Goal: Complete application form

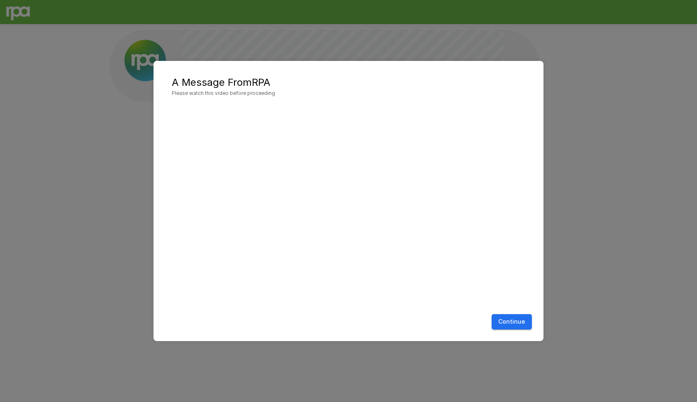
click at [518, 316] on button "Continue" at bounding box center [511, 321] width 40 height 15
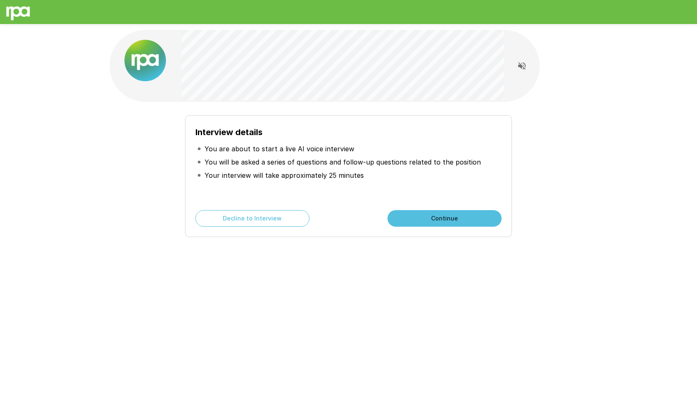
click at [415, 109] on div "Interview details You are about to start a live AI voice interview You will be …" at bounding box center [348, 173] width 471 height 129
click at [449, 223] on button "Continue" at bounding box center [444, 218] width 114 height 17
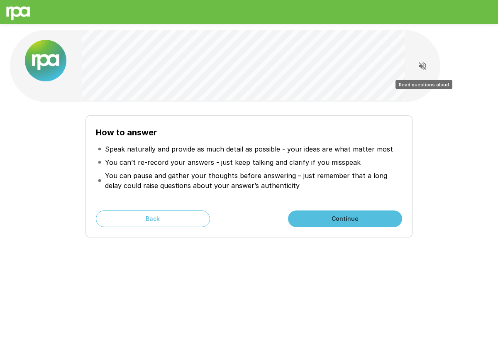
click at [423, 67] on icon "Read questions aloud" at bounding box center [421, 65] width 7 height 7
click at [423, 63] on icon "Stop reading questions aloud" at bounding box center [422, 66] width 10 height 10
click at [343, 218] on button "Continue" at bounding box center [345, 218] width 114 height 17
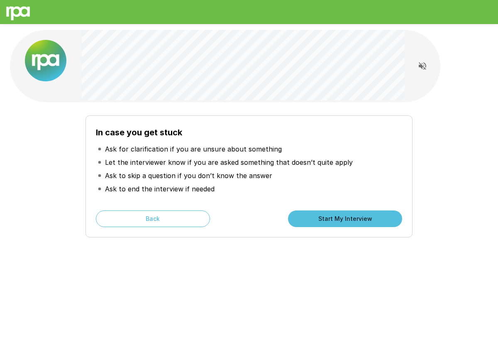
click at [323, 217] on button "Start My Interview" at bounding box center [345, 218] width 114 height 17
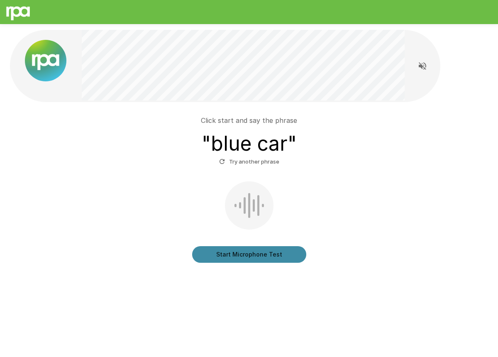
click at [242, 255] on button "Start Microphone Test" at bounding box center [249, 254] width 114 height 17
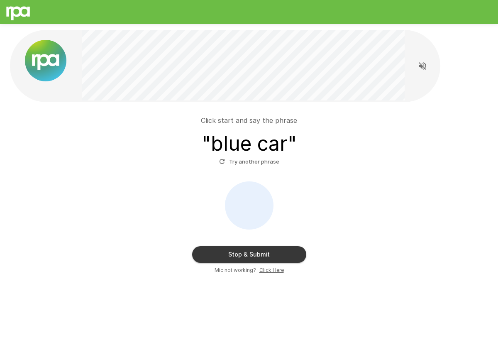
click at [242, 255] on button "Stop & Submit" at bounding box center [249, 254] width 114 height 17
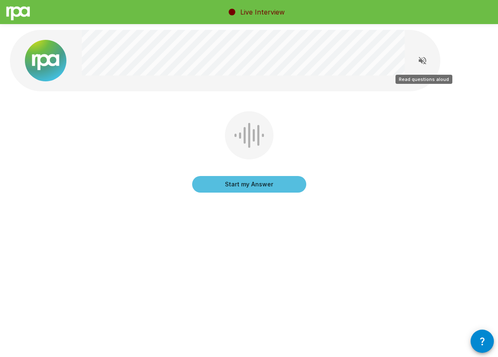
click at [424, 61] on icon "Read questions aloud" at bounding box center [422, 61] width 10 height 10
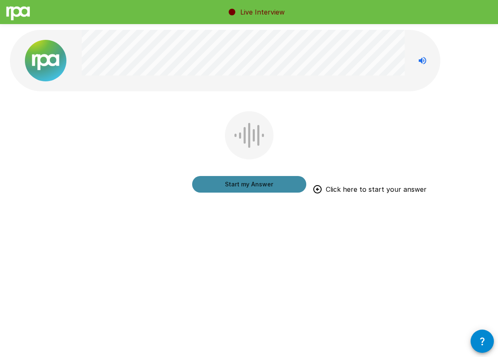
click at [253, 185] on button "Start my Answer" at bounding box center [249, 184] width 114 height 17
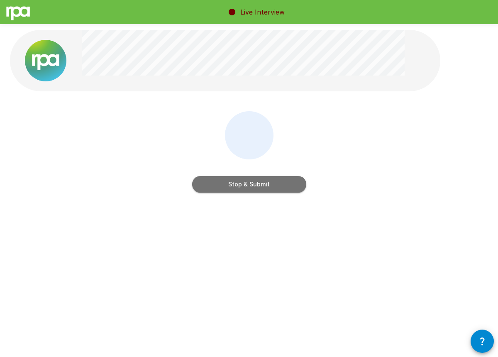
click at [253, 185] on button "Stop & Submit" at bounding box center [249, 184] width 114 height 17
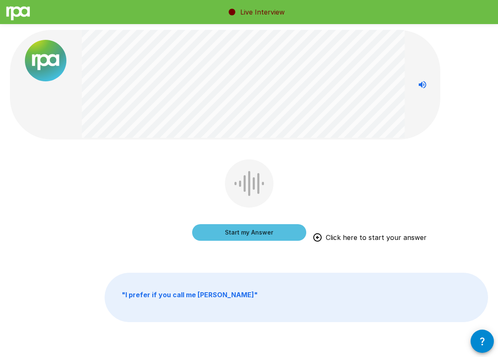
click at [252, 234] on button "Start my Answer" at bounding box center [249, 232] width 114 height 17
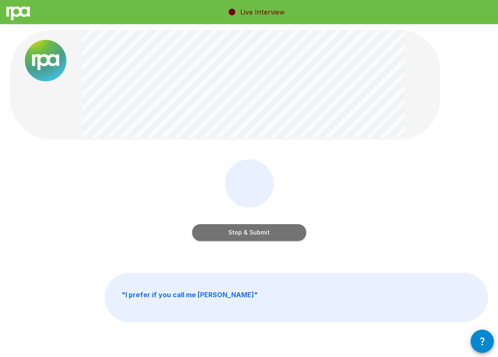
click at [261, 229] on button "Stop & Submit" at bounding box center [249, 232] width 114 height 17
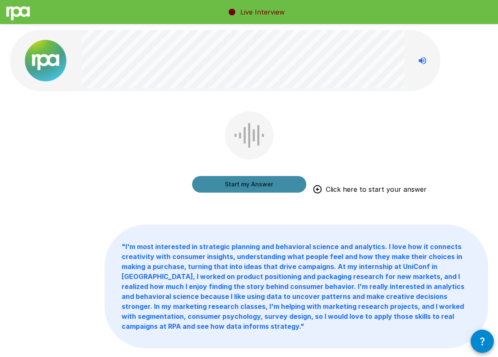
click at [253, 185] on button "Start my Answer" at bounding box center [249, 184] width 114 height 17
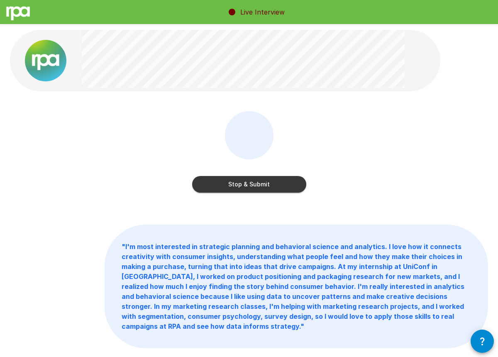
click at [254, 188] on button "Stop & Submit" at bounding box center [249, 184] width 114 height 17
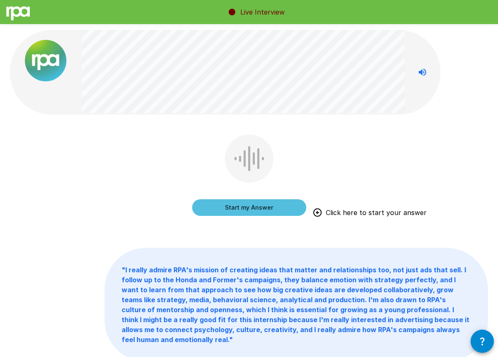
click at [241, 208] on button "Start my Answer" at bounding box center [249, 207] width 114 height 17
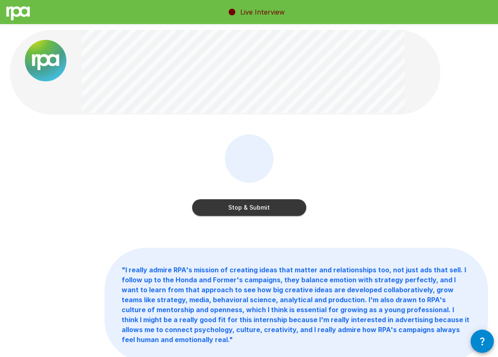
click at [241, 208] on button "Stop & Submit" at bounding box center [249, 207] width 114 height 17
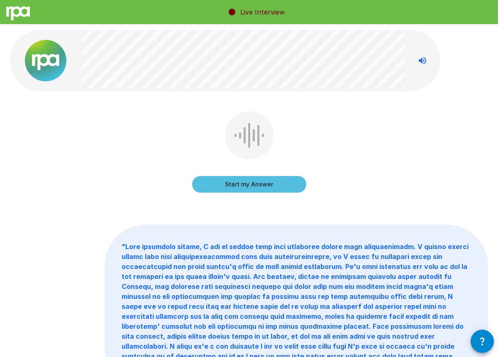
click at [250, 188] on button "Start my Answer" at bounding box center [249, 184] width 114 height 17
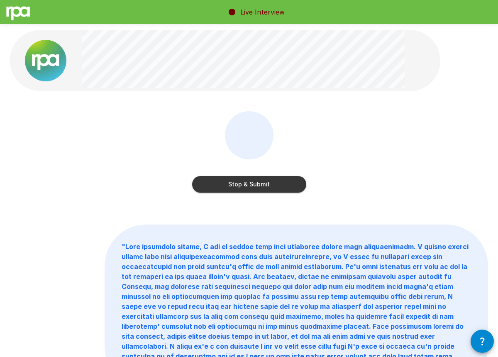
click at [259, 187] on button "Stop & Submit" at bounding box center [249, 184] width 114 height 17
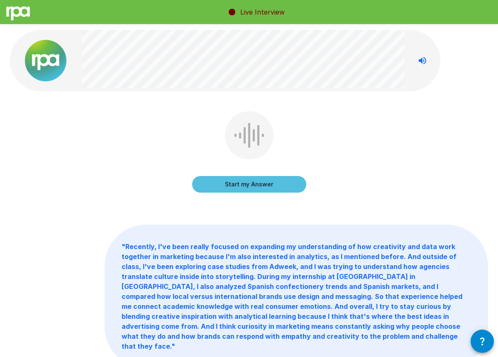
click at [261, 184] on button "Start my Answer" at bounding box center [249, 184] width 114 height 17
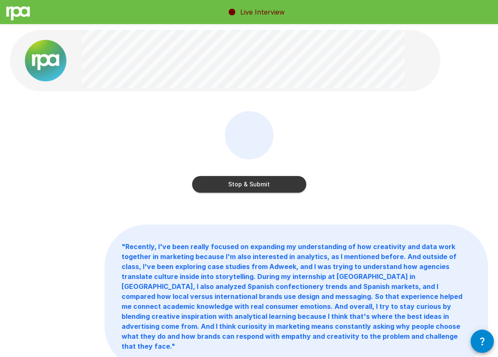
click at [279, 185] on button "Stop & Submit" at bounding box center [249, 184] width 114 height 17
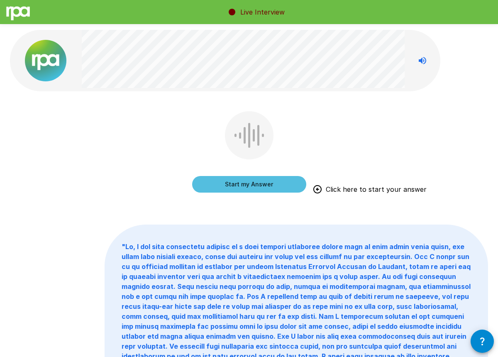
click at [254, 182] on button "Start my Answer" at bounding box center [249, 184] width 114 height 17
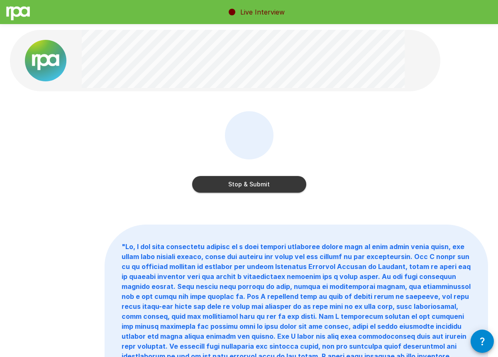
click at [254, 182] on button "Stop & Submit" at bounding box center [249, 184] width 114 height 17
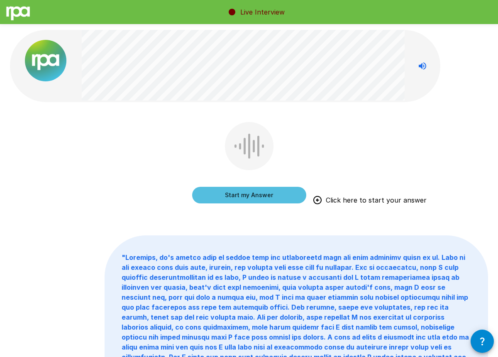
click at [248, 196] on button "Start my Answer" at bounding box center [249, 195] width 114 height 17
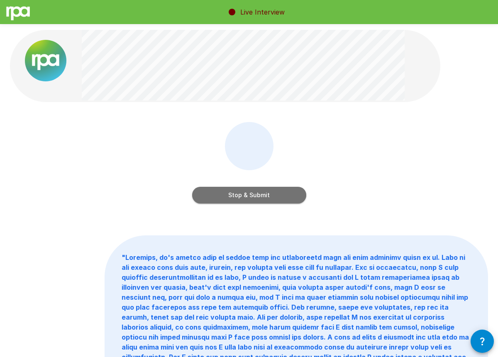
click at [249, 198] on button "Stop & Submit" at bounding box center [249, 195] width 114 height 17
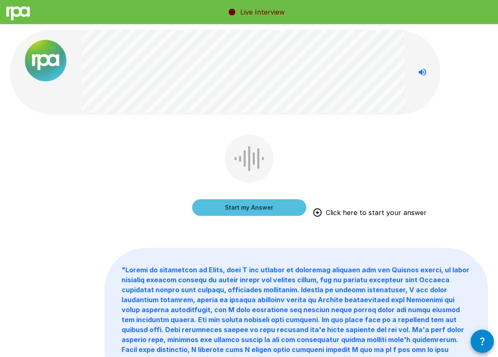
click at [260, 209] on button "Start my Answer" at bounding box center [249, 207] width 114 height 17
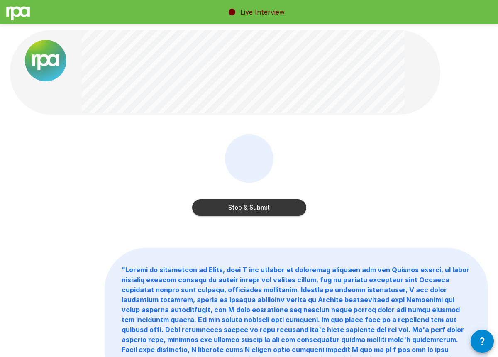
click at [260, 208] on button "Stop & Submit" at bounding box center [249, 207] width 114 height 17
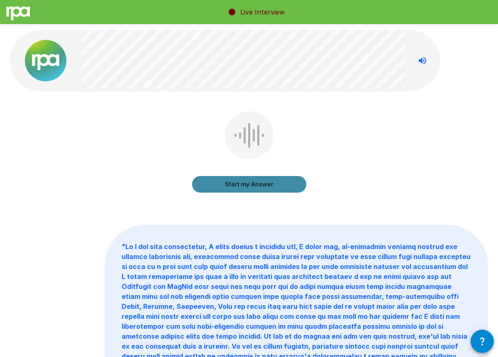
click at [255, 187] on button "Start my Answer" at bounding box center [249, 184] width 114 height 17
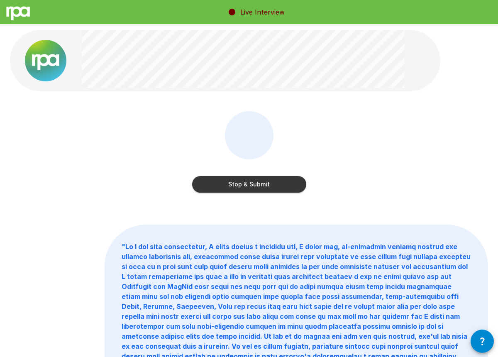
click at [255, 187] on button "Stop & Submit" at bounding box center [249, 184] width 114 height 17
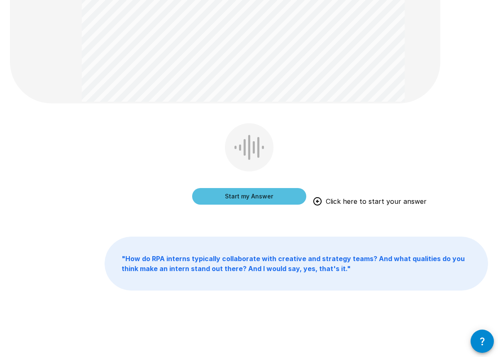
scroll to position [197, 0]
click at [246, 199] on button "Start my Answer" at bounding box center [249, 196] width 114 height 17
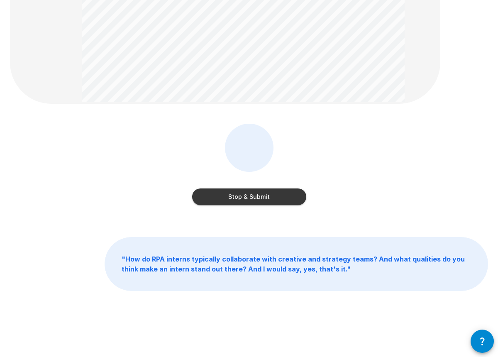
click at [246, 199] on button "Stop & Submit" at bounding box center [249, 196] width 114 height 17
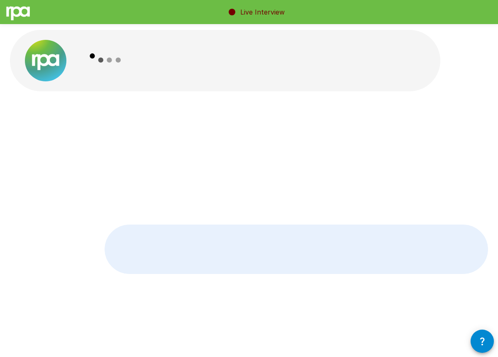
scroll to position [0, 0]
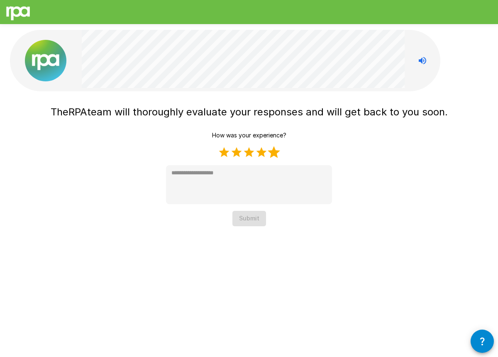
click at [273, 154] on label "5 Stars" at bounding box center [273, 152] width 12 height 12
type textarea "*"
click at [243, 222] on button "Submit" at bounding box center [249, 218] width 34 height 15
